Goal: Task Accomplishment & Management: Manage account settings

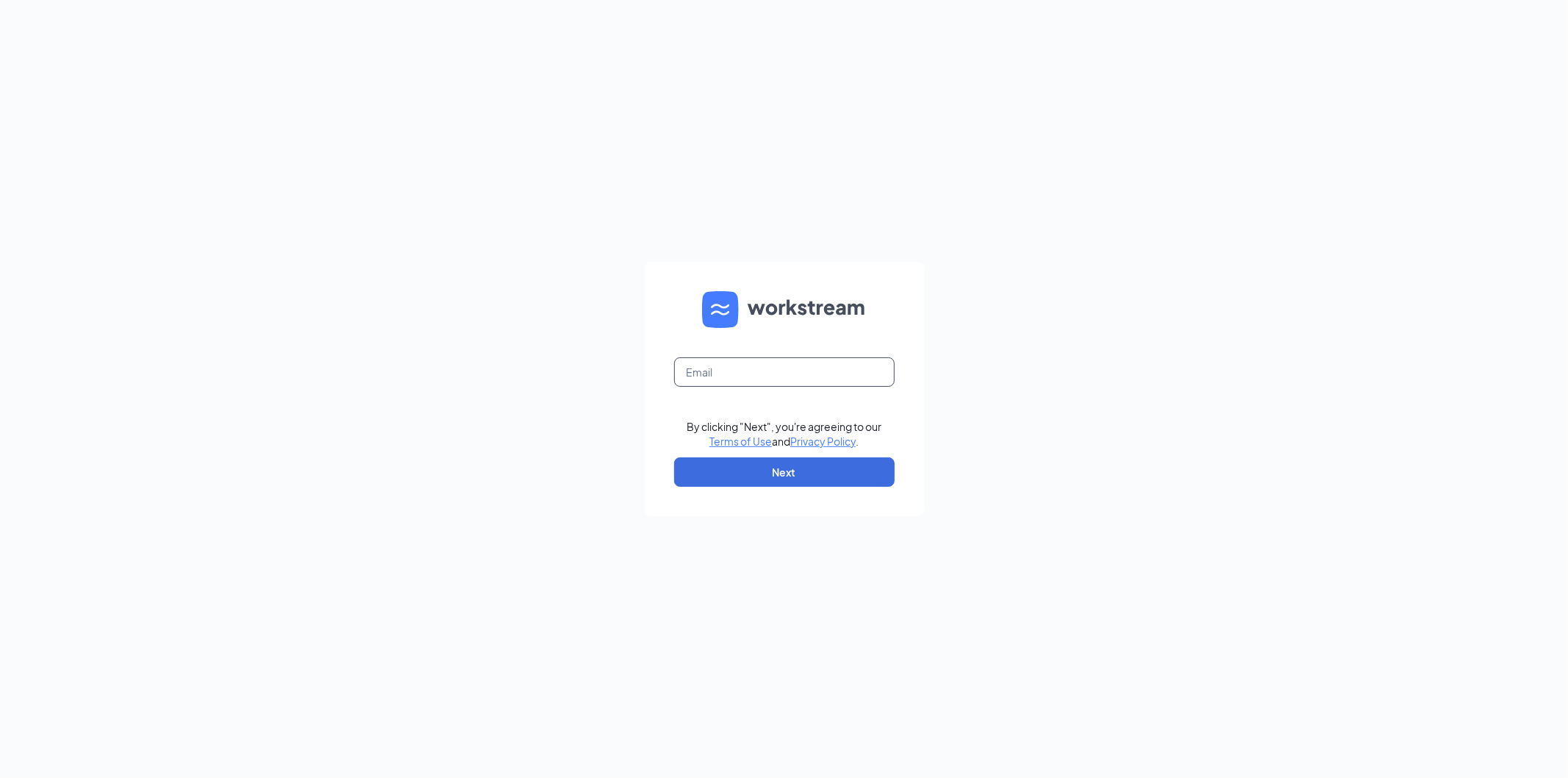
click at [755, 371] on input "text" at bounding box center [784, 373] width 220 height 30
type input "[EMAIL_ADDRESS][DOMAIN_NAME]"
click at [775, 473] on button "Next" at bounding box center [784, 472] width 220 height 30
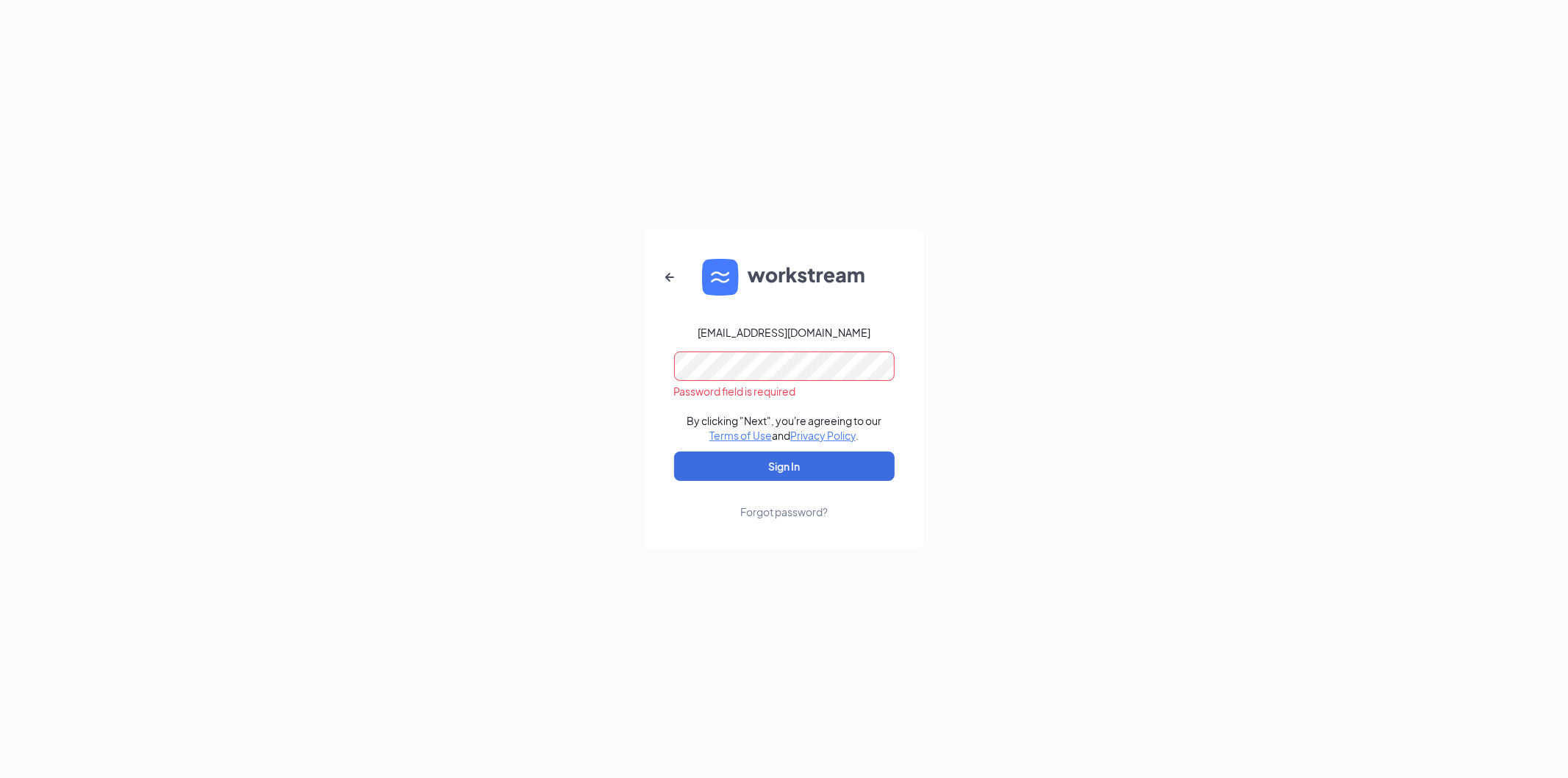
click at [675, 451] on button "Sign In" at bounding box center [784, 466] width 220 height 30
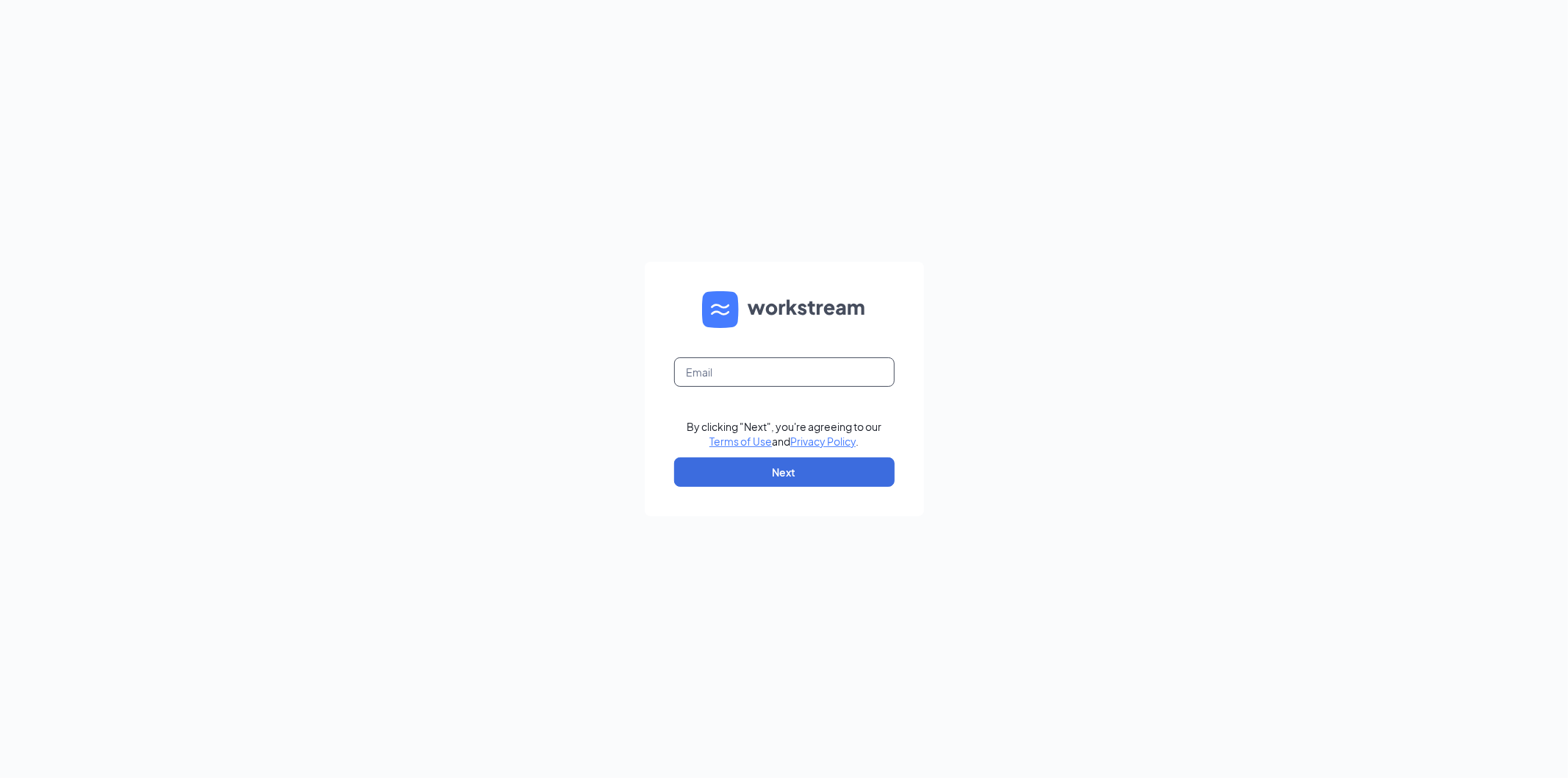
drag, startPoint x: 744, startPoint y: 356, endPoint x: 722, endPoint y: 366, distance: 24.2
click at [722, 366] on form "By clicking "Next", you're agreeing to our Terms of Use and Privacy Policy . Ne…" at bounding box center [784, 389] width 280 height 255
click at [722, 366] on input "text" at bounding box center [784, 373] width 220 height 30
type input "bk547@bobllc.net"
click at [789, 466] on button "Next" at bounding box center [784, 472] width 220 height 30
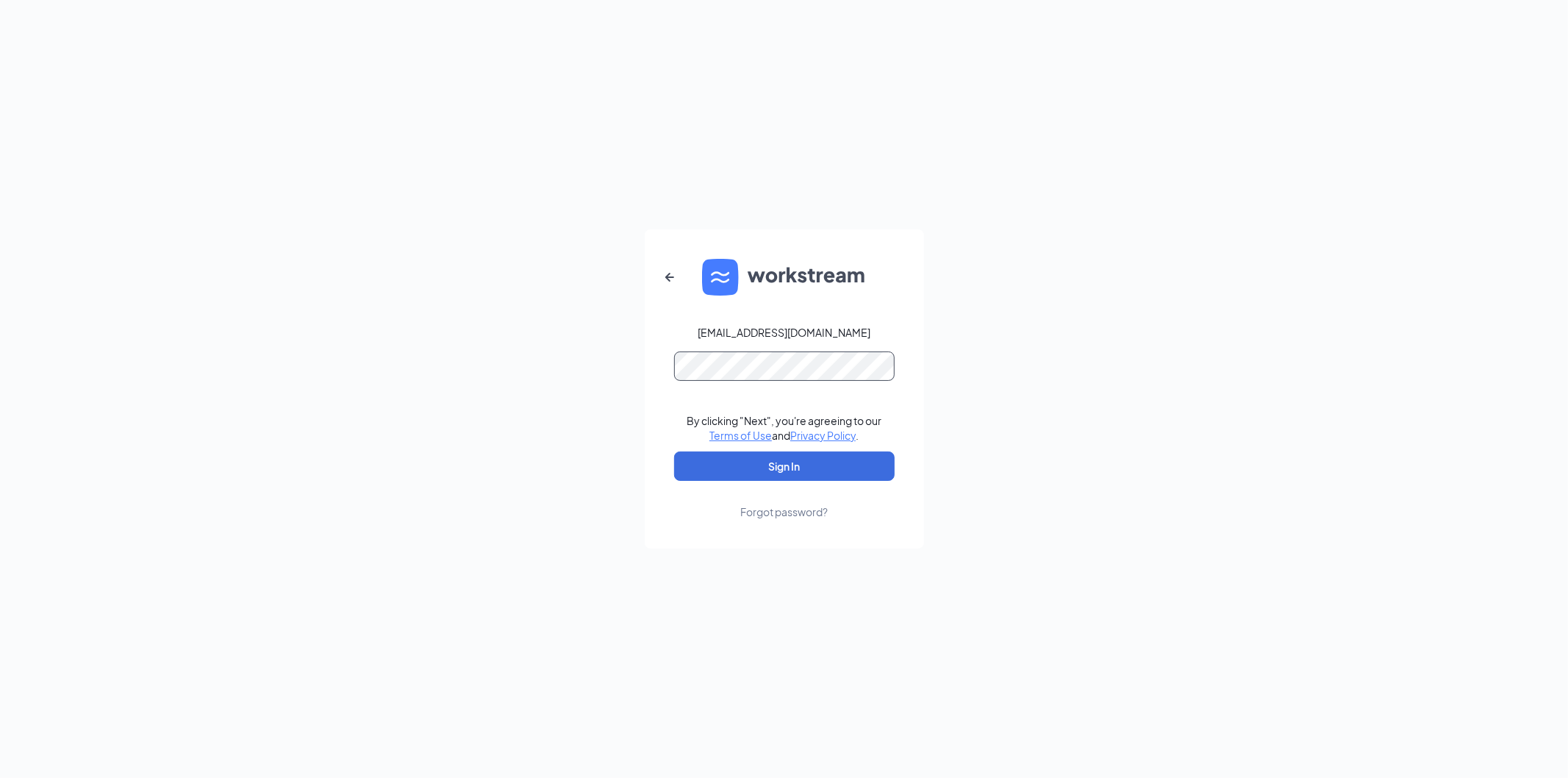
click at [675, 451] on button "Sign In" at bounding box center [784, 466] width 220 height 30
click at [766, 471] on button "Sign In" at bounding box center [784, 466] width 220 height 30
click at [675, 451] on button "Sign In" at bounding box center [784, 466] width 220 height 30
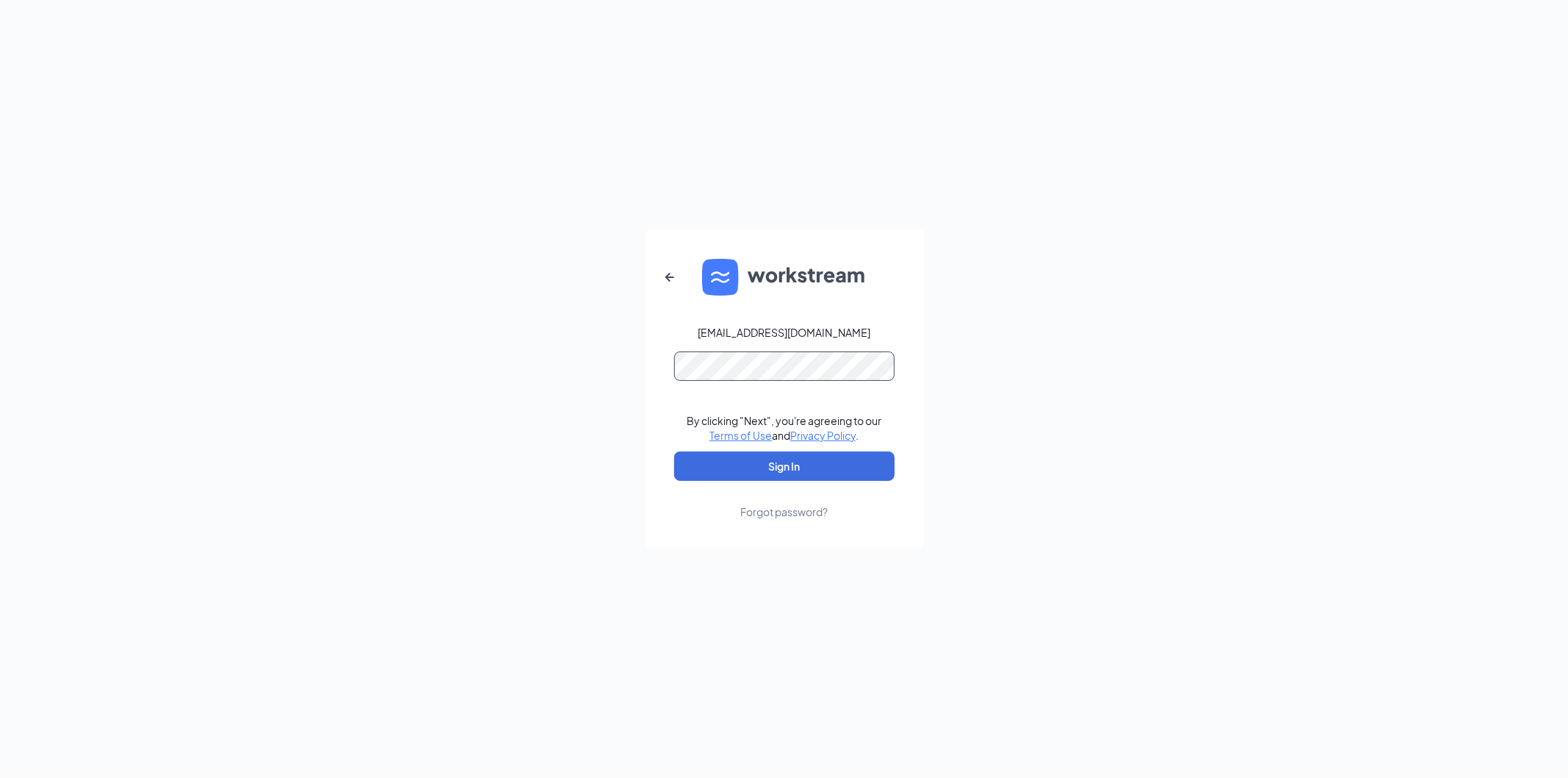
click at [675, 451] on button "Sign In" at bounding box center [784, 466] width 220 height 30
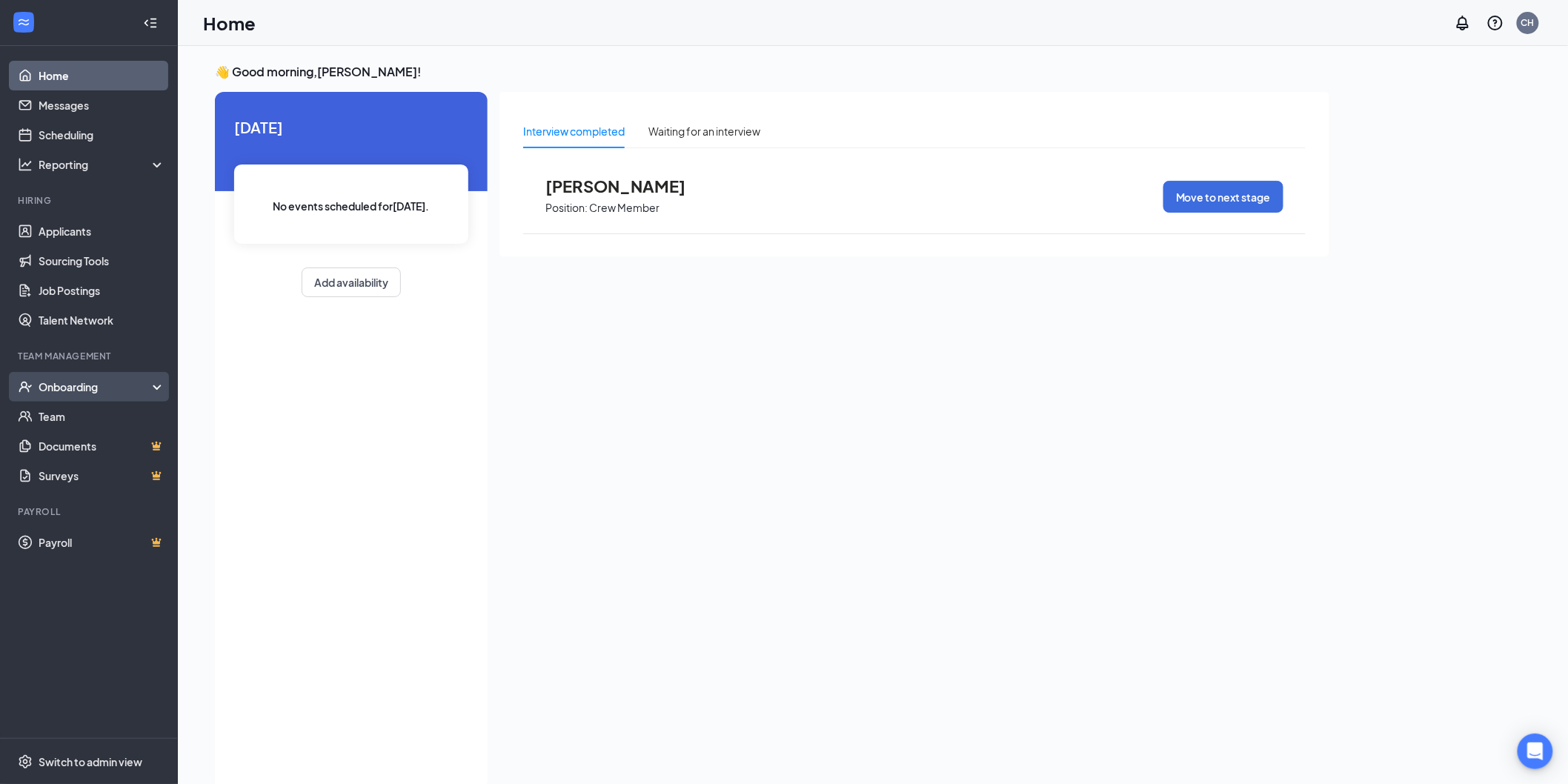
click at [102, 395] on div "Onboarding" at bounding box center [89, 387] width 178 height 30
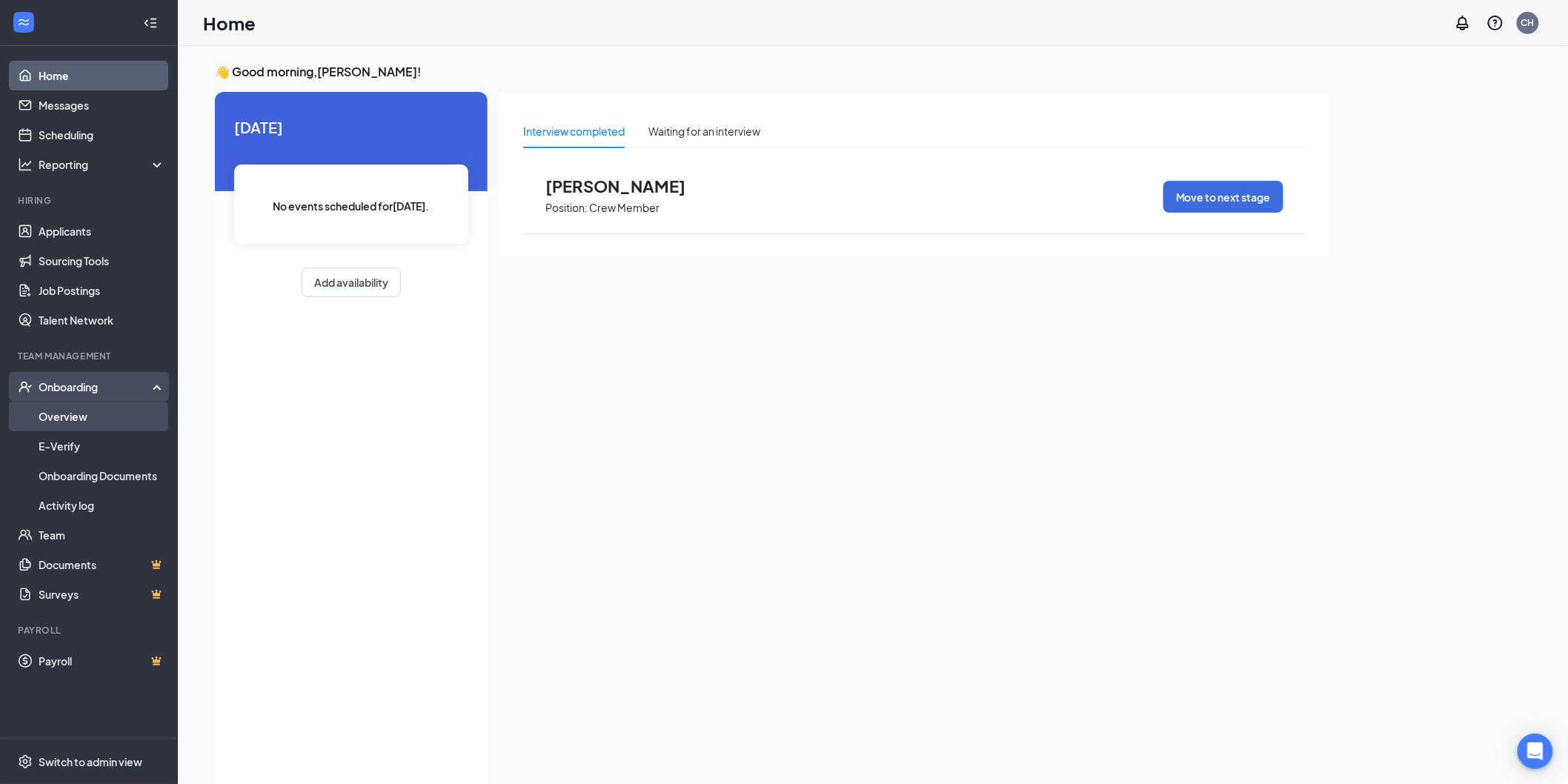
click at [87, 413] on link "Overview" at bounding box center [102, 417] width 126 height 30
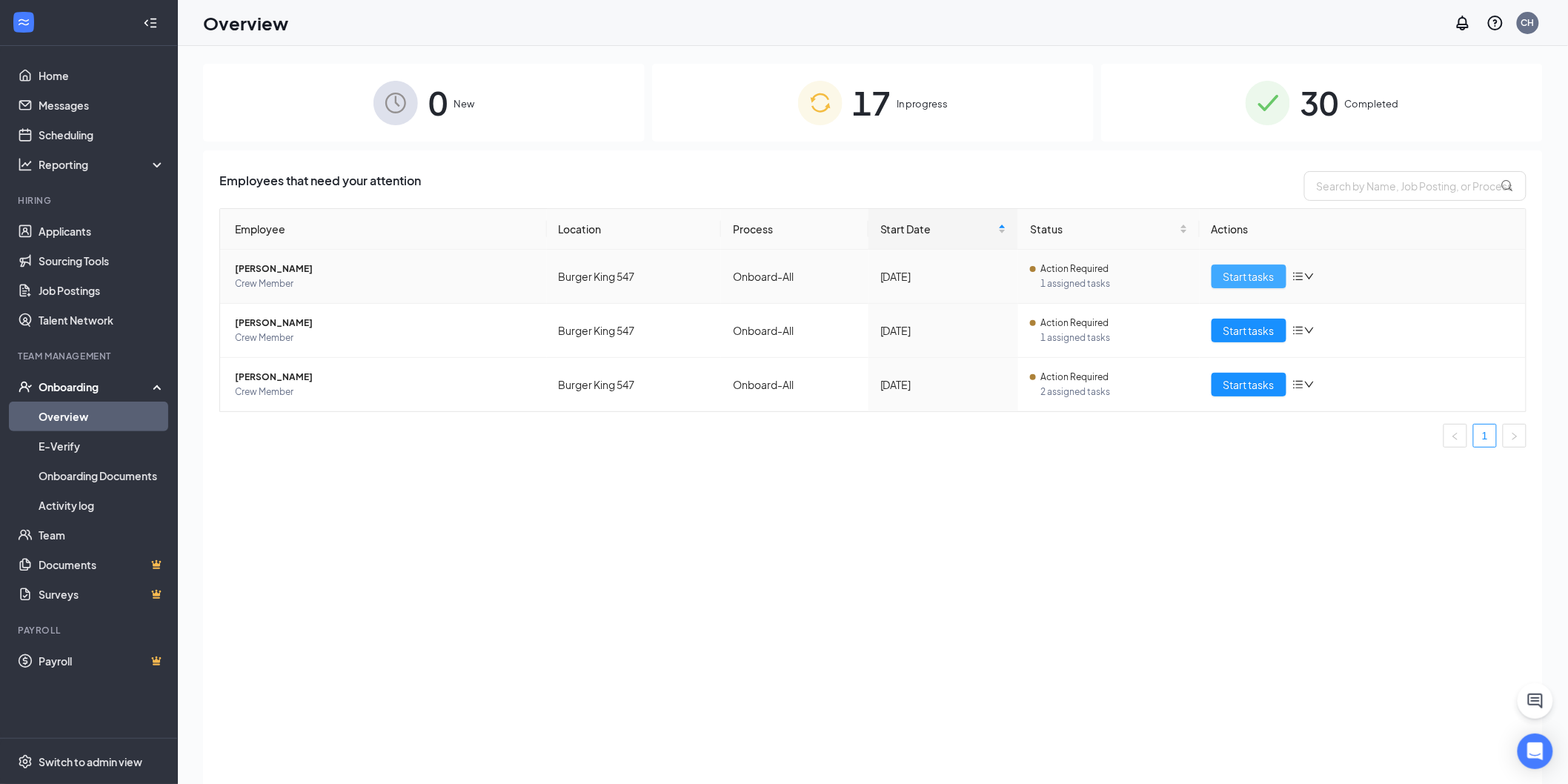
click at [1255, 275] on span "Start tasks" at bounding box center [1249, 277] width 51 height 16
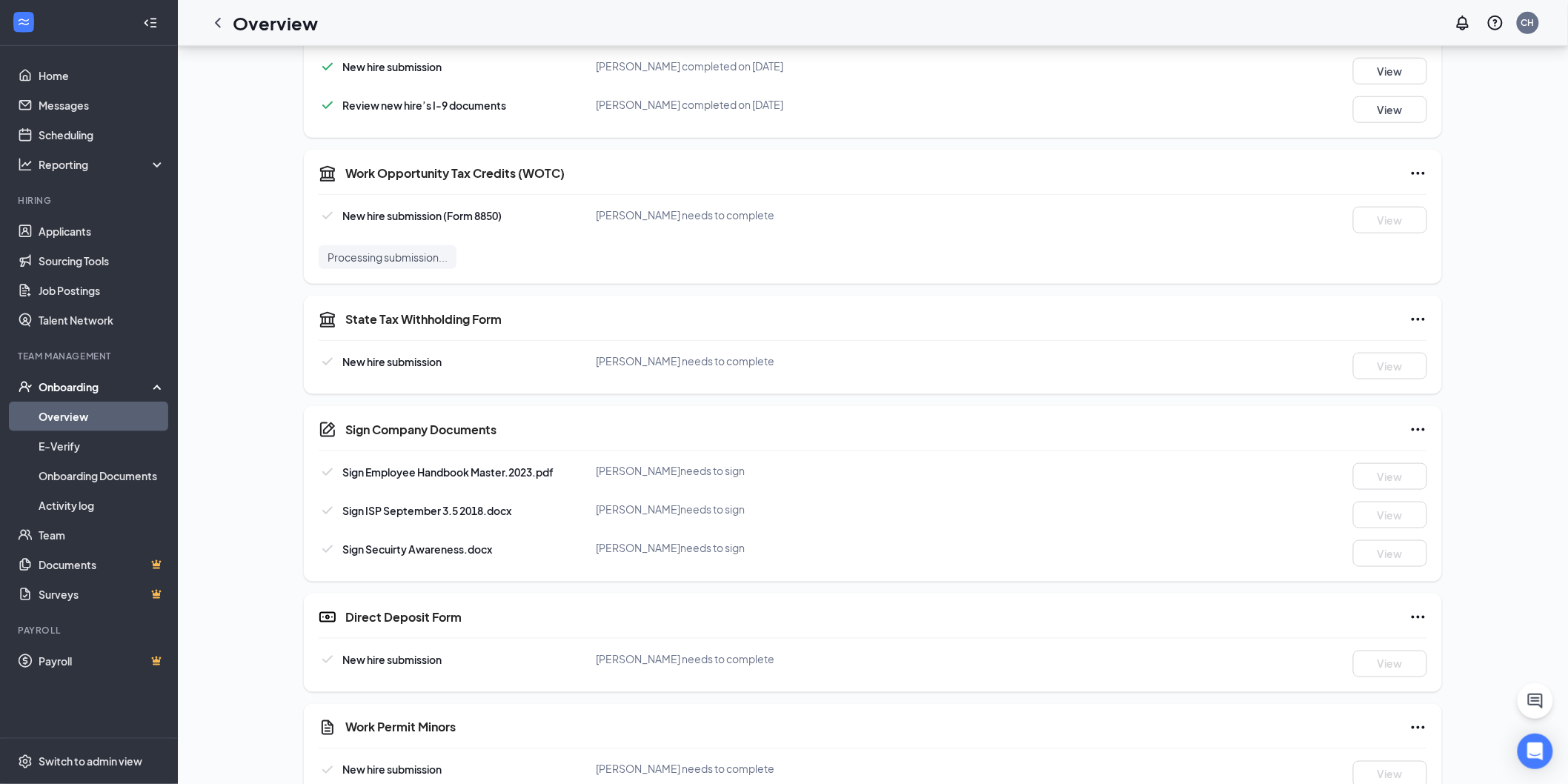
scroll to position [582, 0]
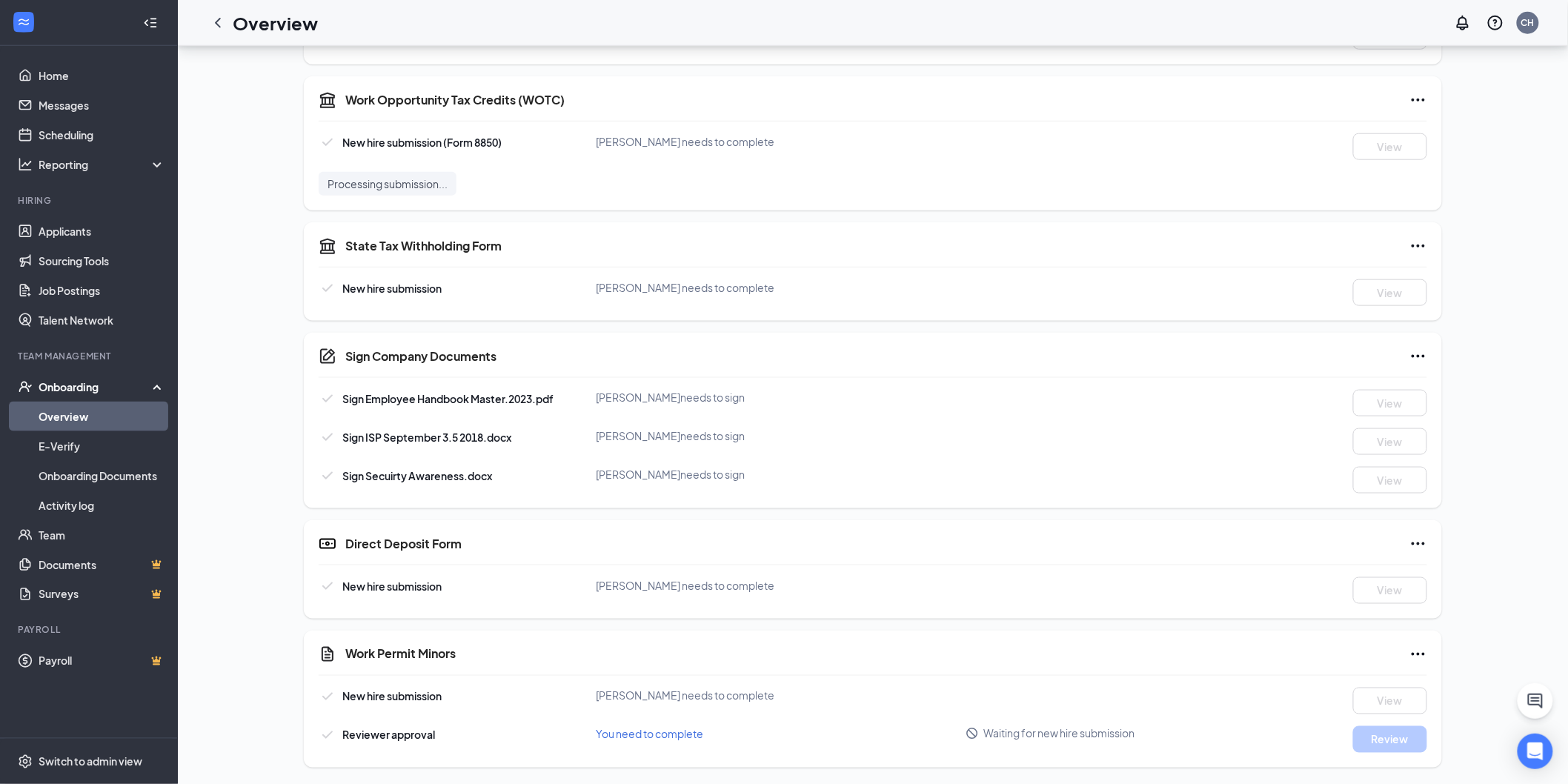
click at [669, 730] on span "You need to complete" at bounding box center [650, 735] width 108 height 13
click at [618, 729] on span "You need to complete" at bounding box center [650, 735] width 108 height 13
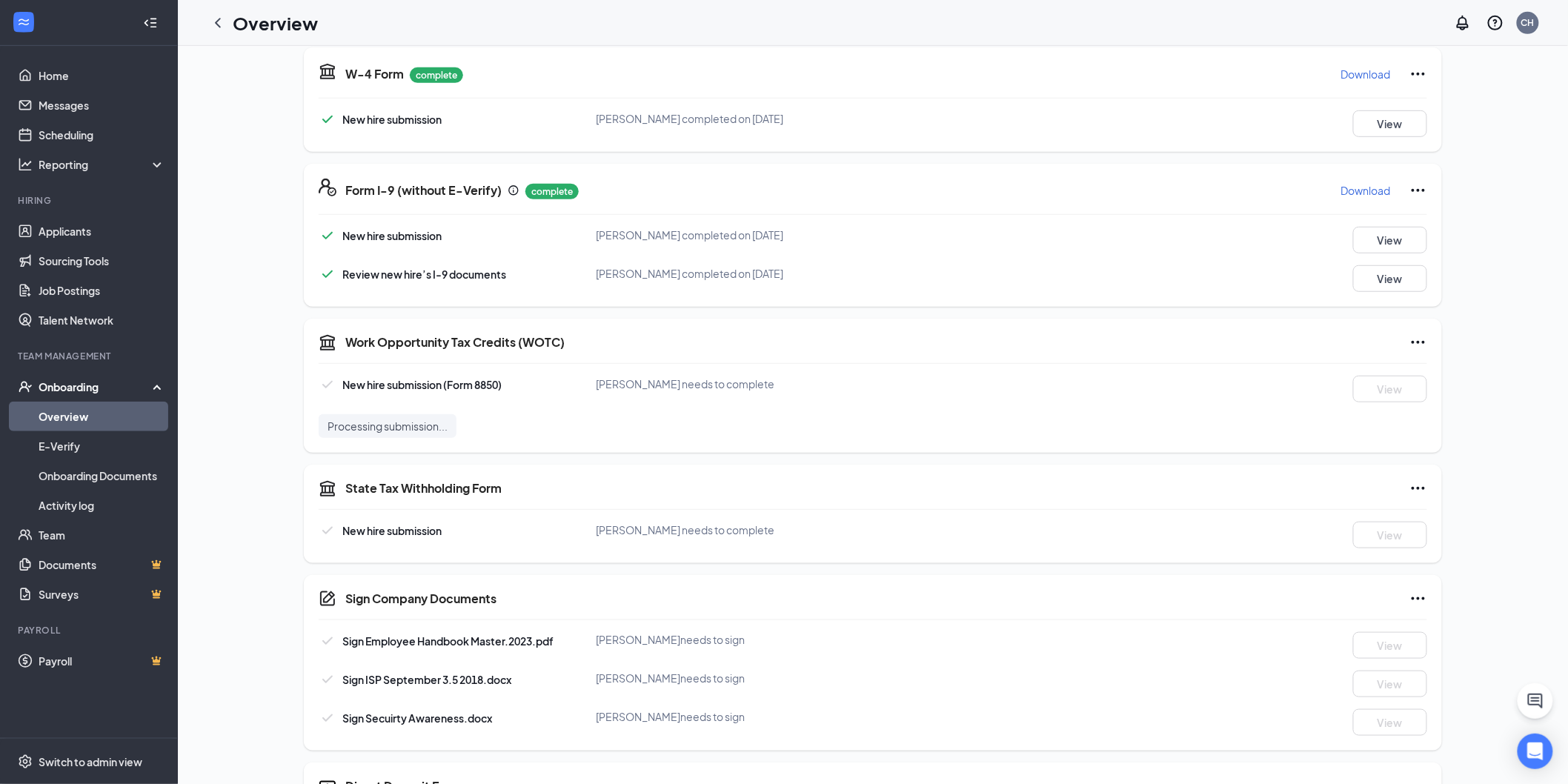
scroll to position [0, 0]
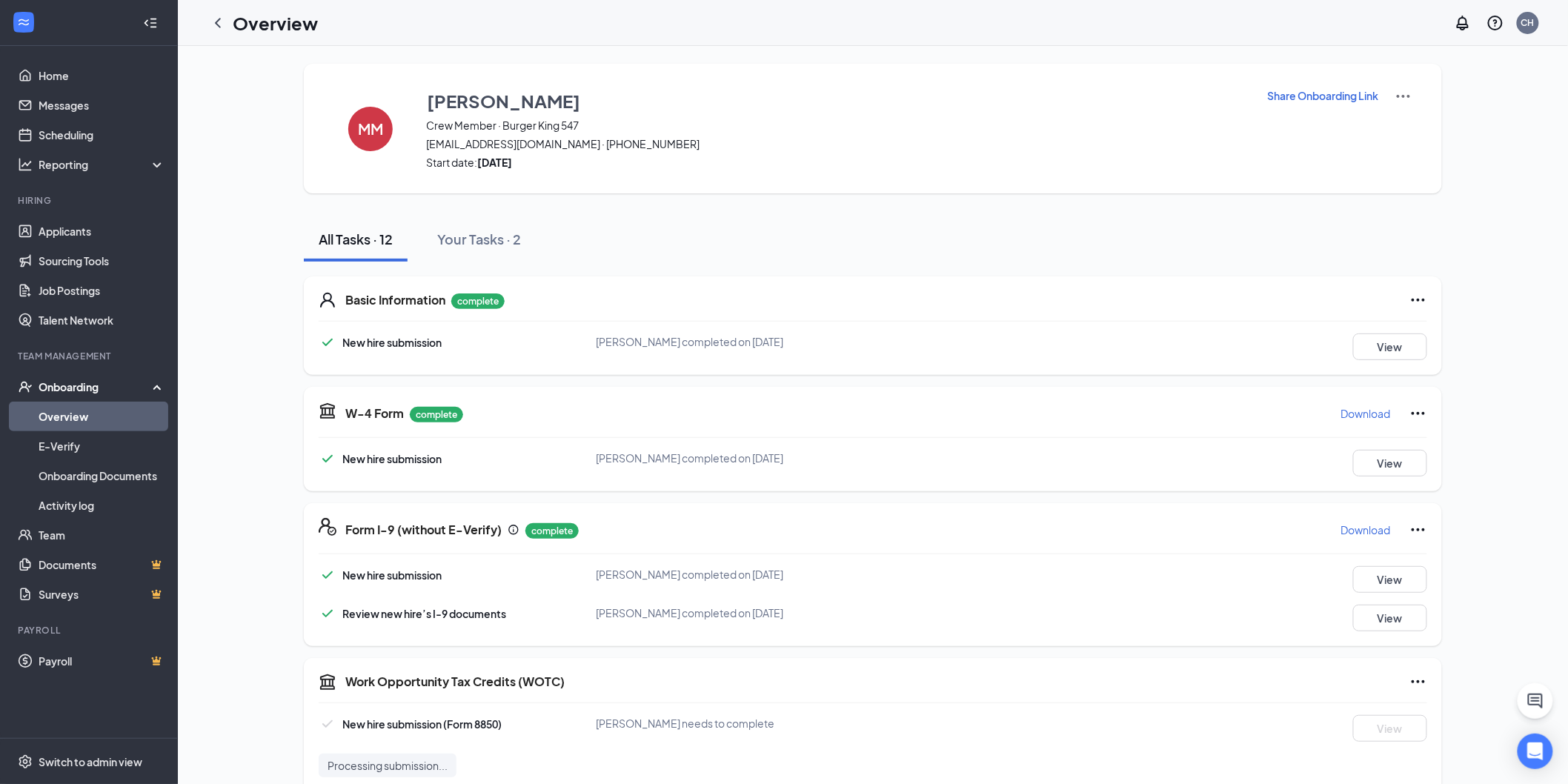
click at [67, 411] on link "Overview" at bounding box center [102, 417] width 126 height 30
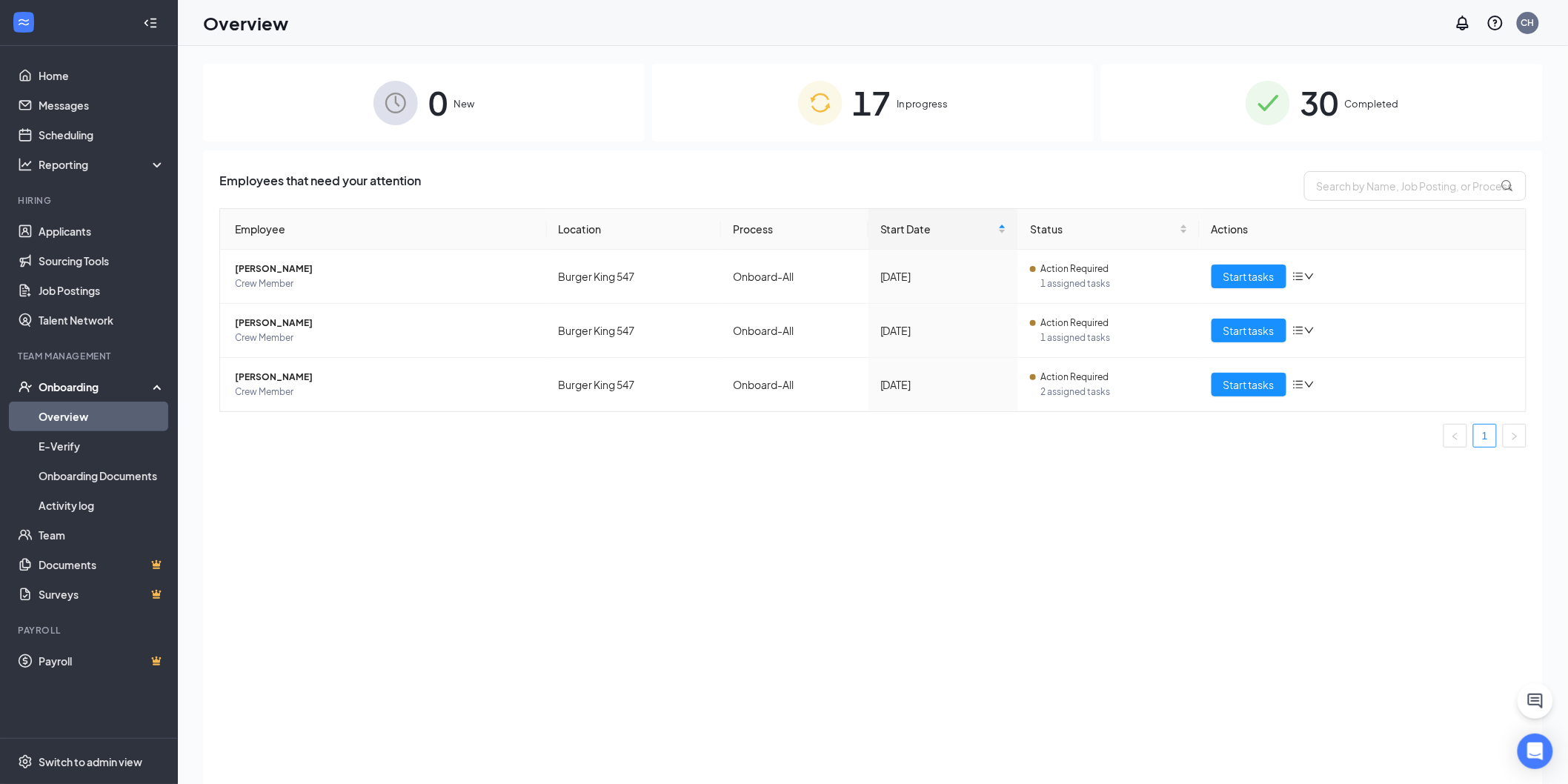
click at [1354, 99] on span "Completed" at bounding box center [1371, 104] width 54 height 15
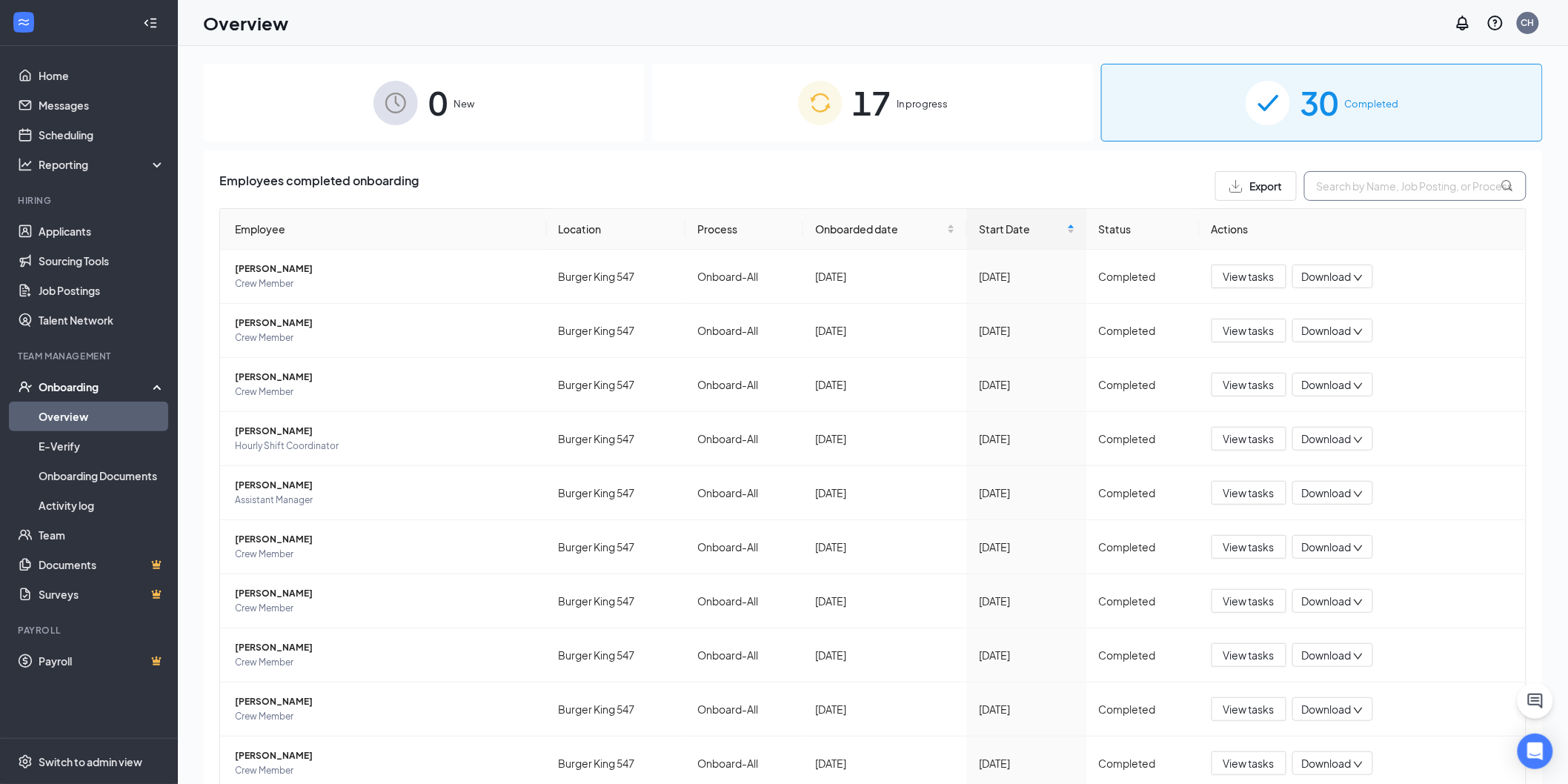
click at [1347, 186] on input "text" at bounding box center [1415, 186] width 222 height 30
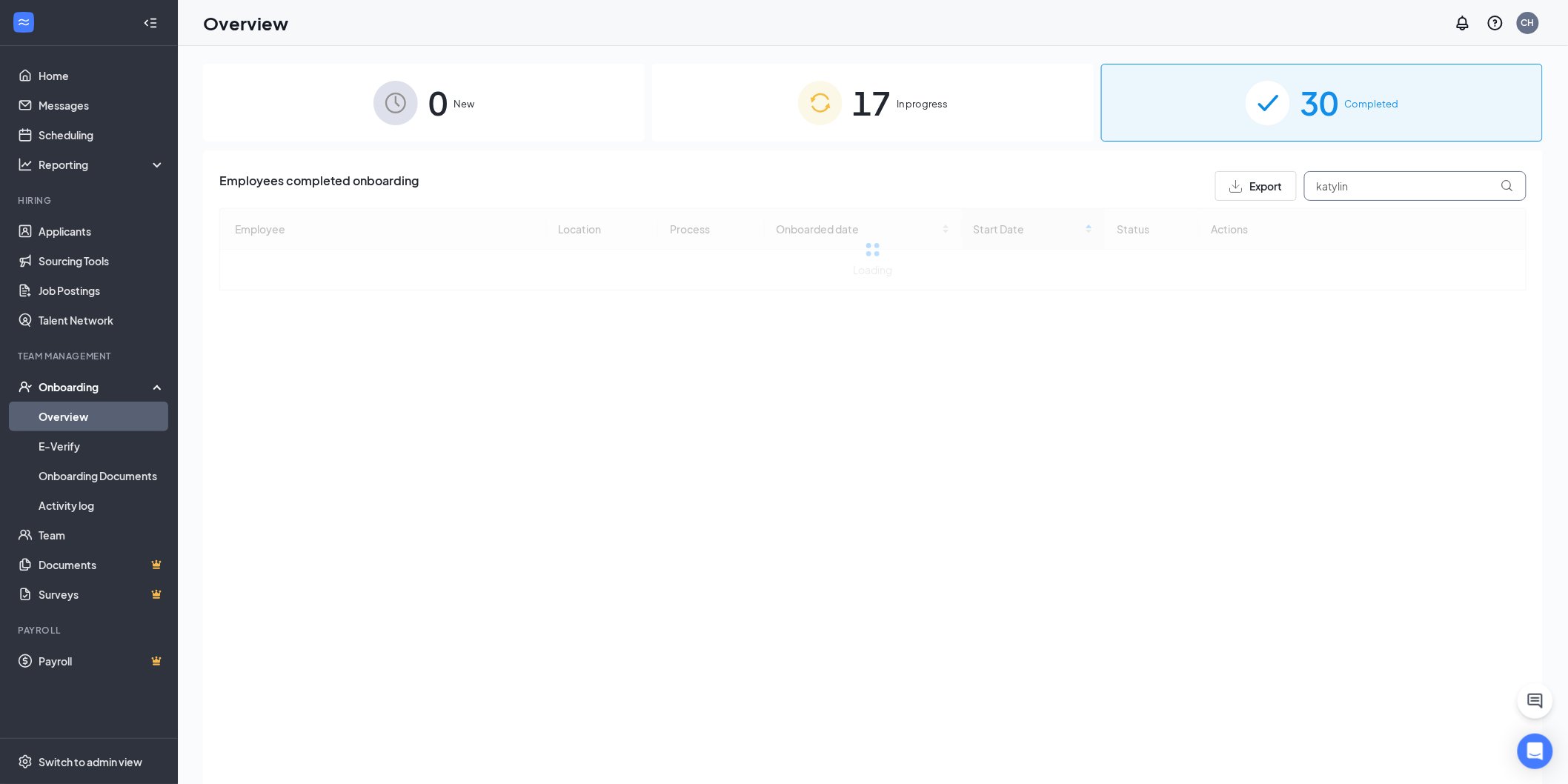
type input "katylin"
click at [1301, 91] on span "30" at bounding box center [1320, 102] width 39 height 51
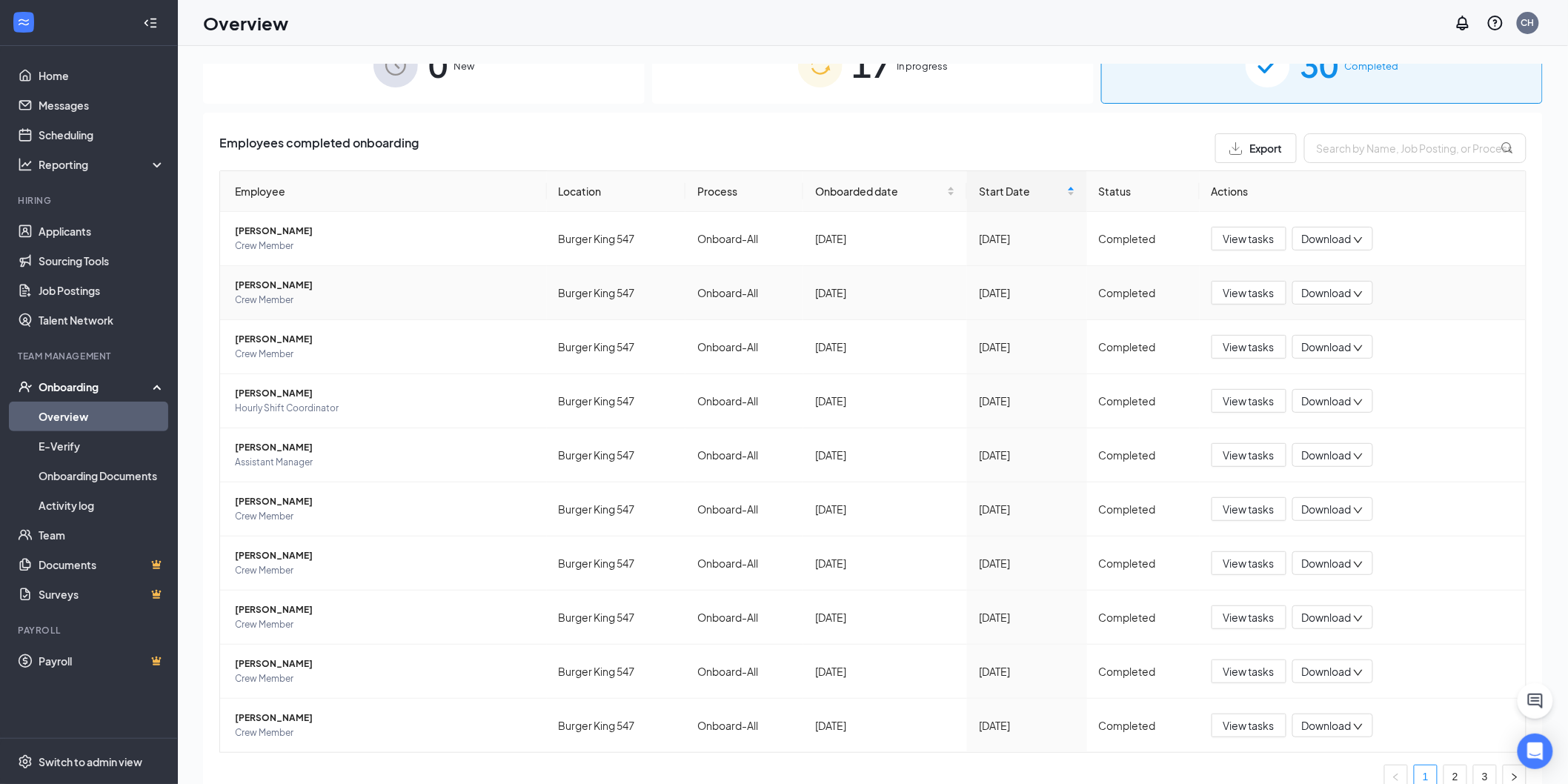
scroll to position [57, 0]
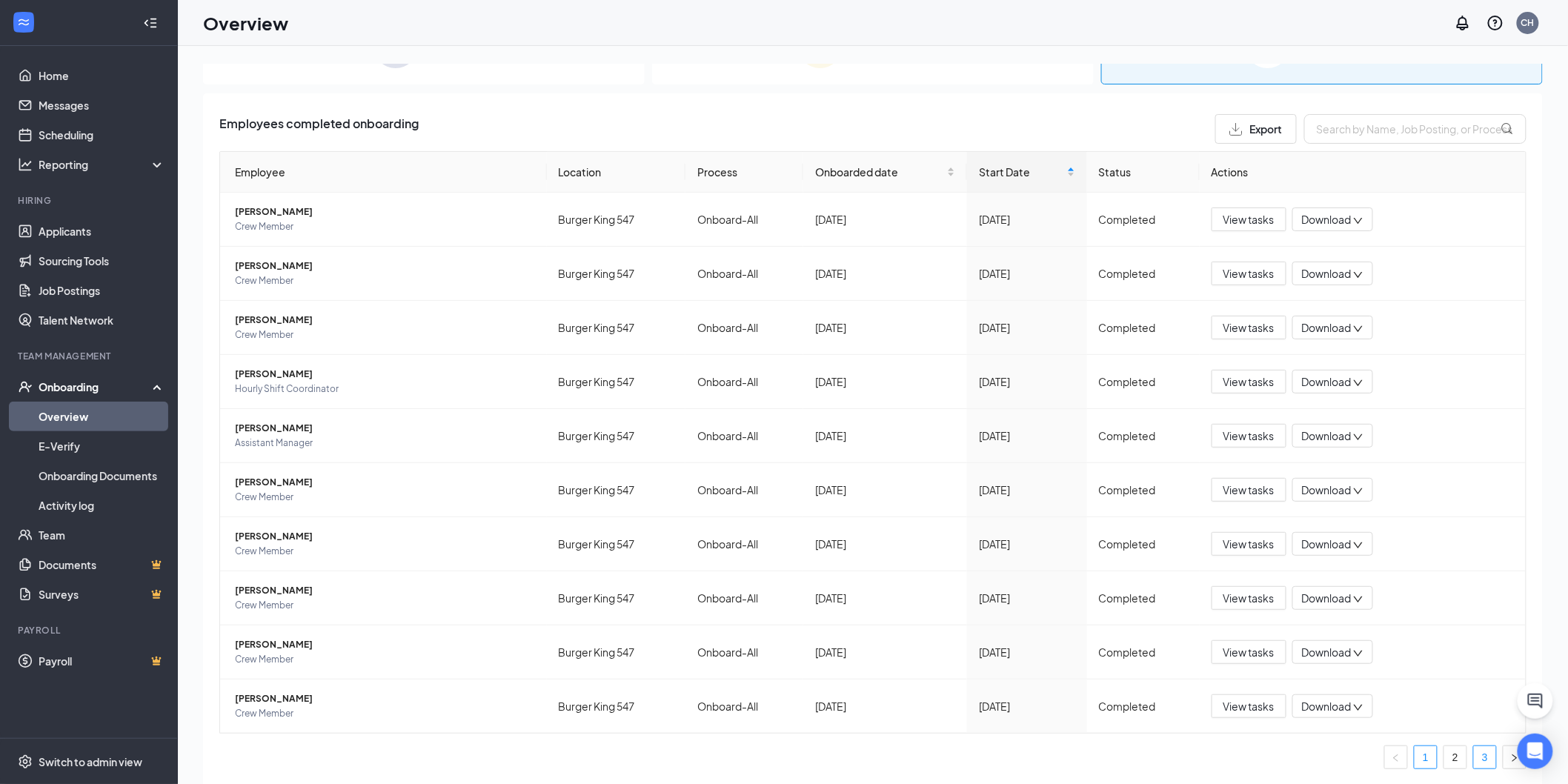
click at [1474, 750] on link "3" at bounding box center [1485, 758] width 22 height 22
click at [1480, 755] on link "3" at bounding box center [1485, 758] width 22 height 22
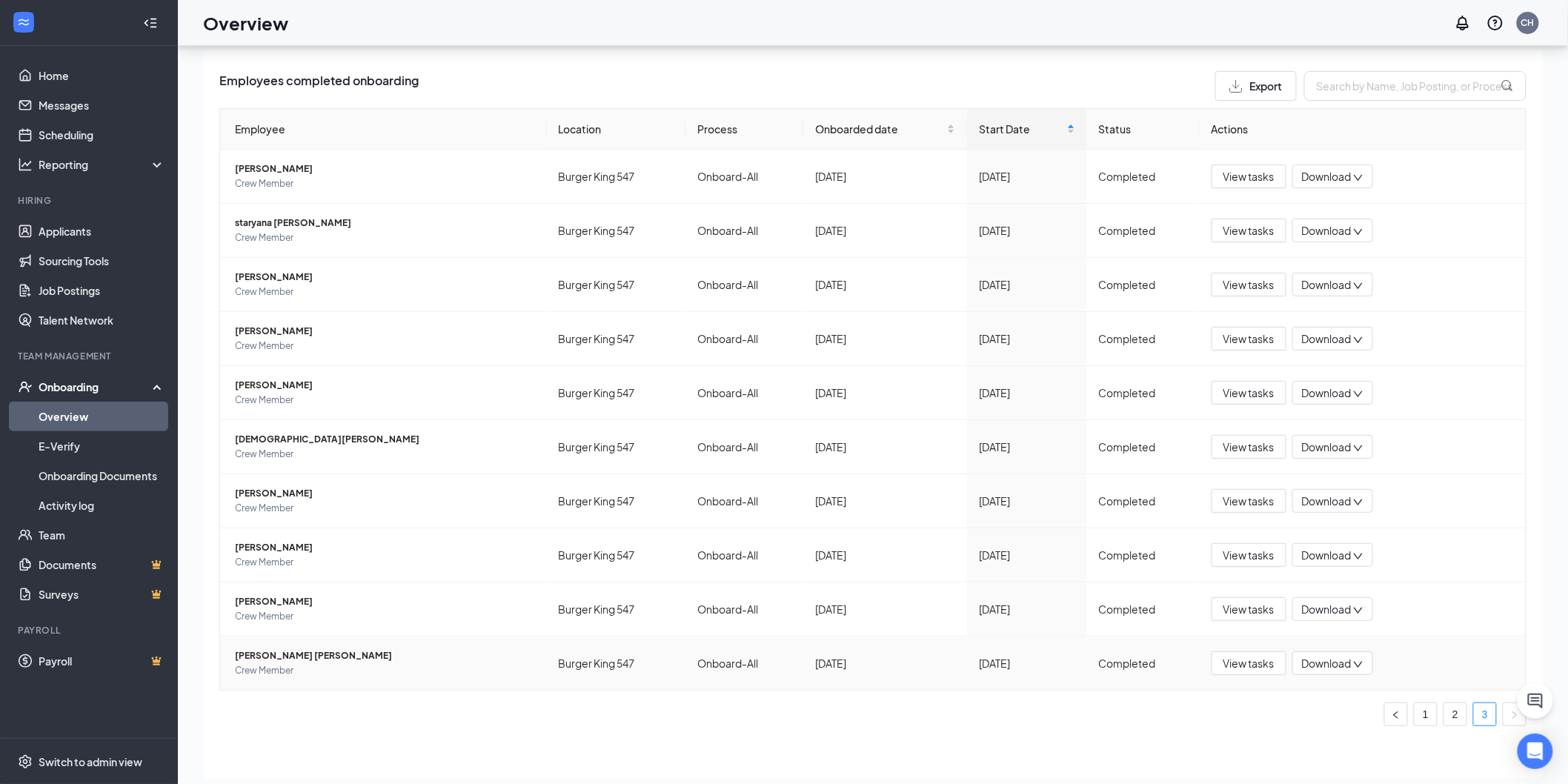
scroll to position [67, 0]
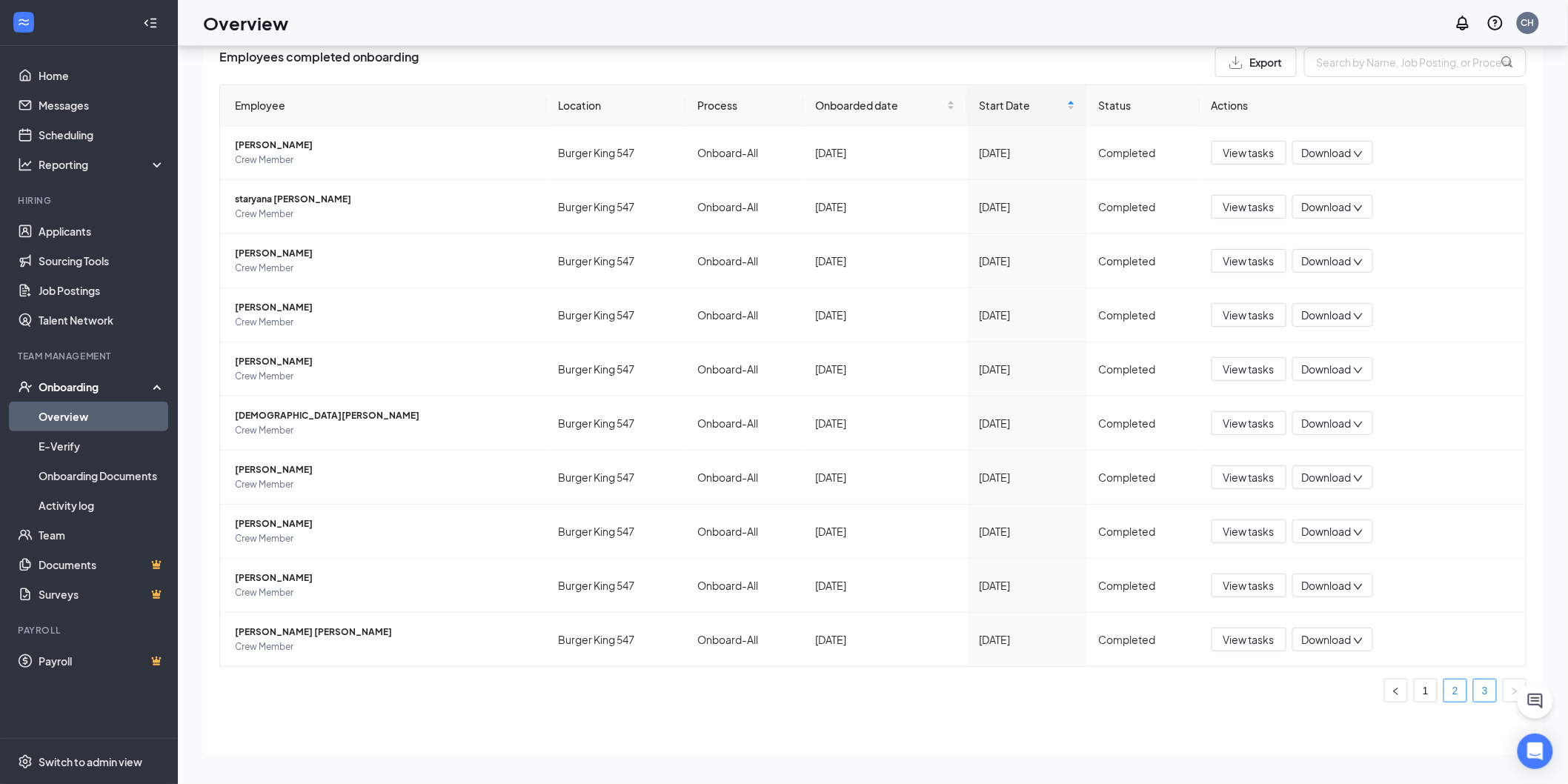
click at [1444, 692] on link "2" at bounding box center [1455, 691] width 22 height 22
click at [1417, 687] on link "1" at bounding box center [1425, 691] width 22 height 22
click at [1475, 685] on link "3" at bounding box center [1485, 691] width 22 height 22
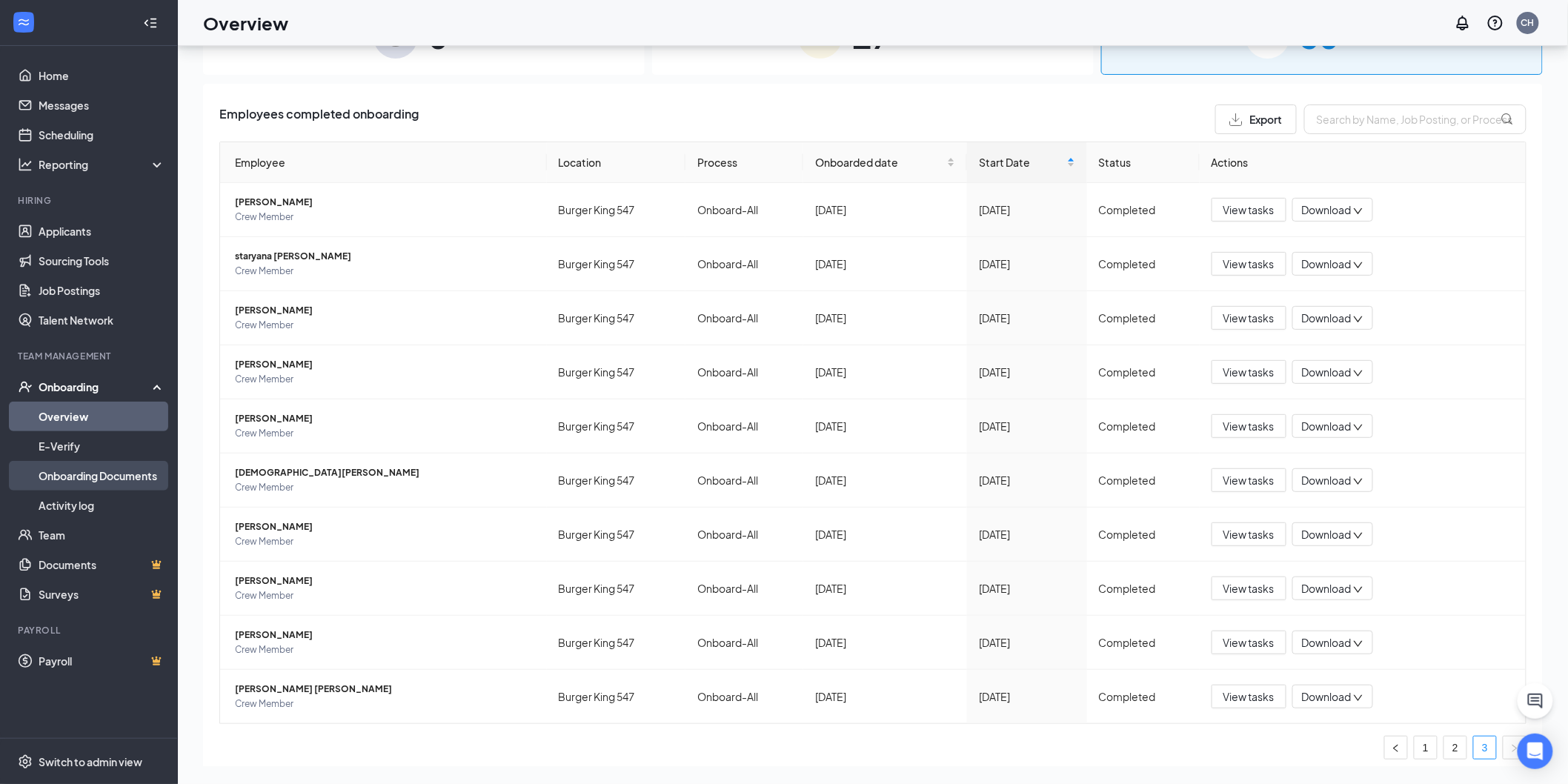
click at [117, 477] on link "Onboarding Documents" at bounding box center [102, 476] width 126 height 30
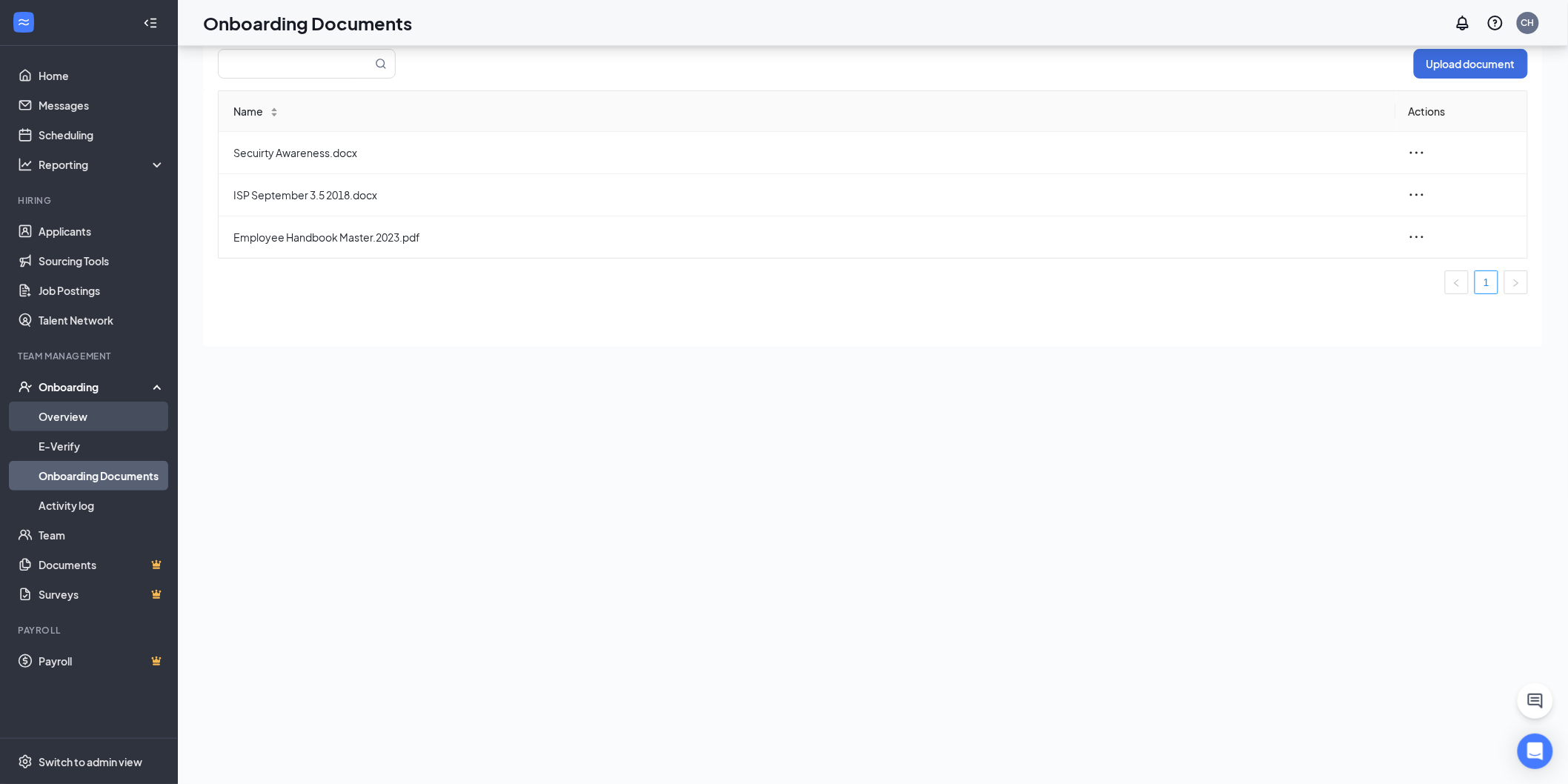
click at [64, 415] on link "Overview" at bounding box center [102, 417] width 126 height 30
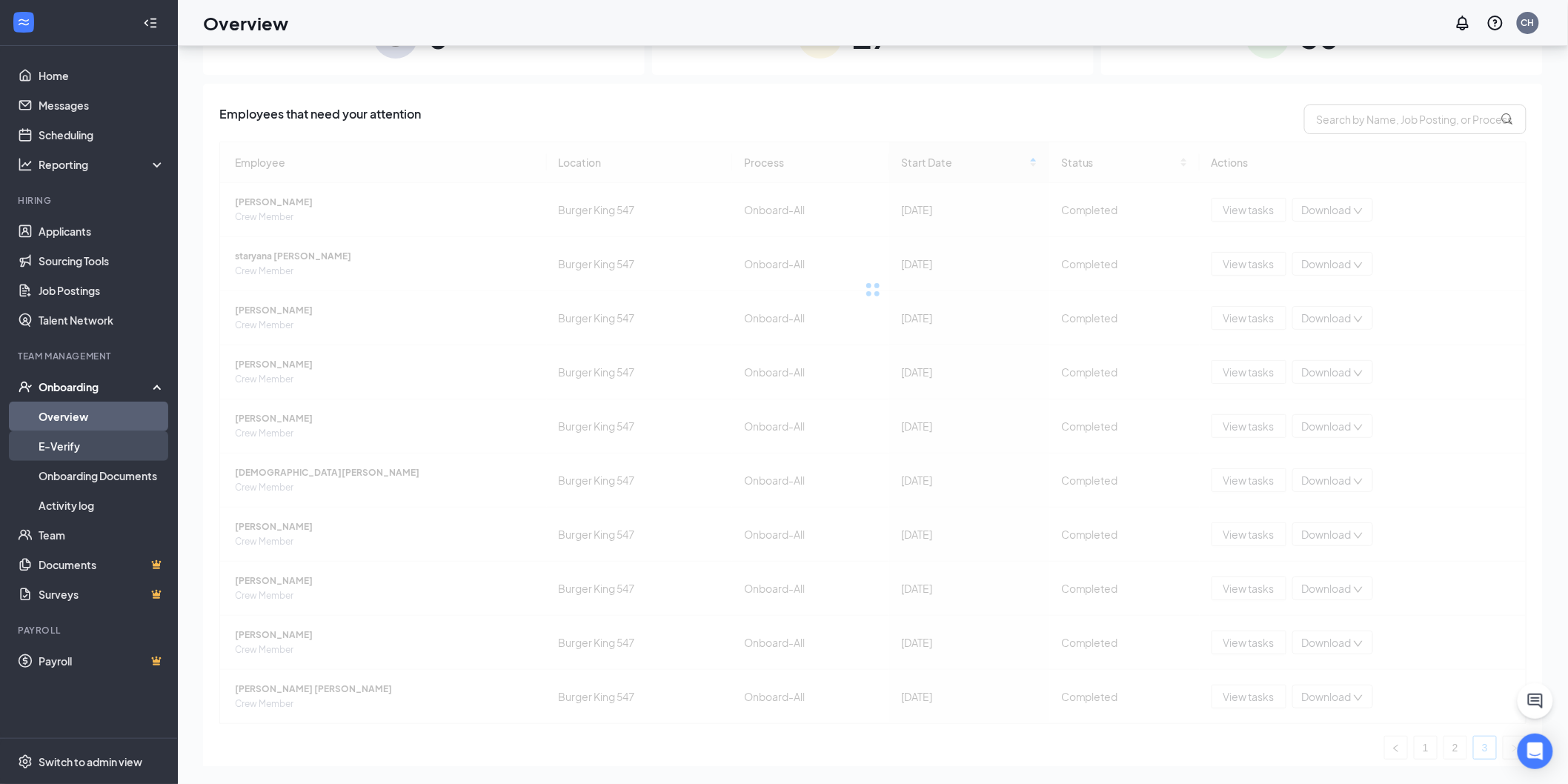
click at [55, 441] on link "E-Verify" at bounding box center [102, 447] width 126 height 30
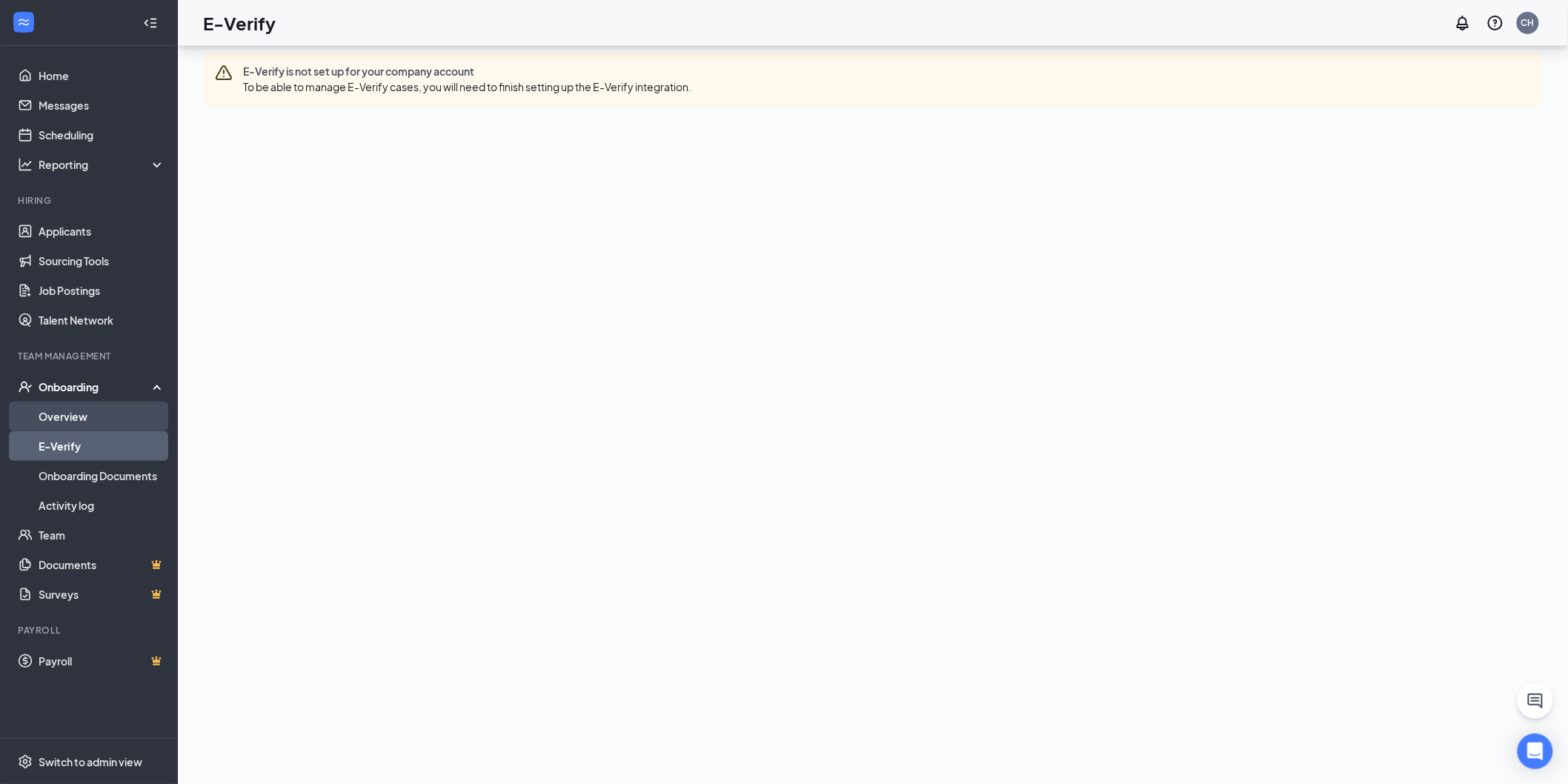
click at [62, 417] on link "Overview" at bounding box center [102, 417] width 126 height 30
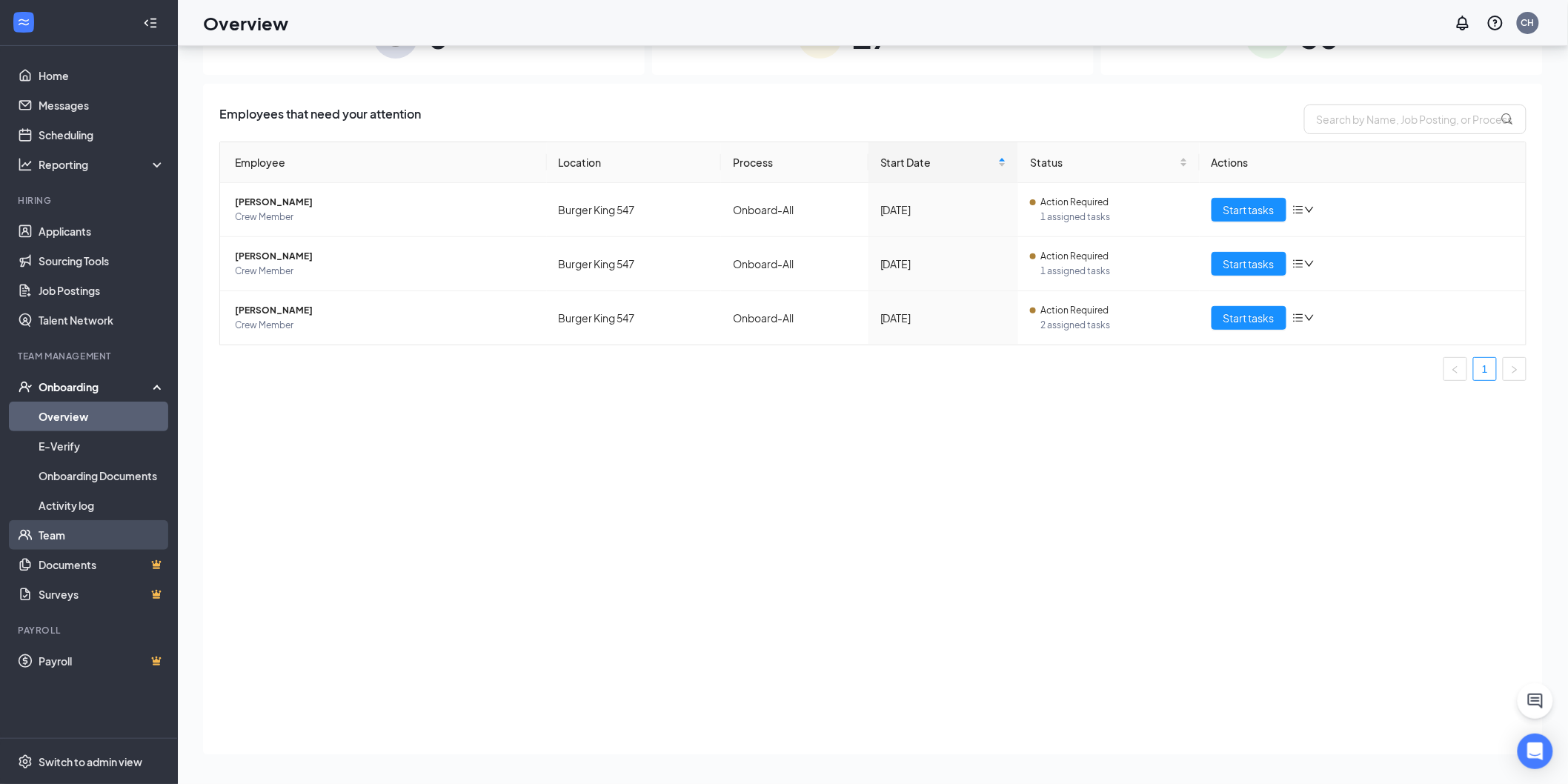
click at [39, 535] on link "Team" at bounding box center [102, 536] width 126 height 30
